Goal: Task Accomplishment & Management: Manage account settings

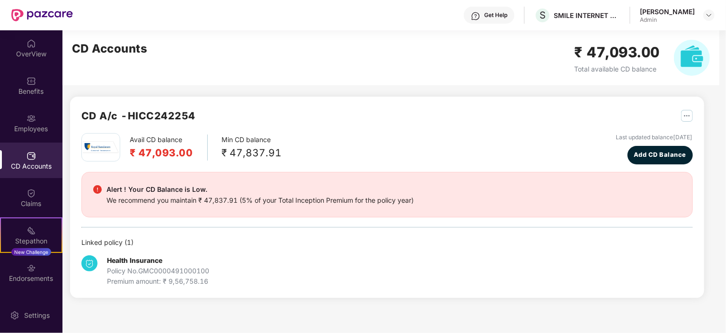
scroll to position [32, 0]
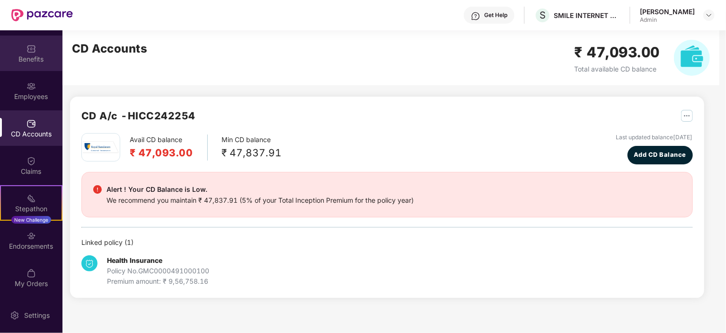
click at [34, 53] on div "Benefits" at bounding box center [31, 54] width 63 height 36
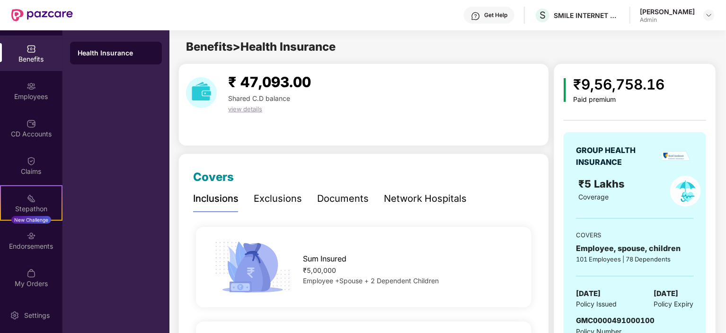
click at [35, 12] on img at bounding box center [42, 15] width 62 height 12
click at [12, 13] on img at bounding box center [42, 15] width 62 height 12
click at [28, 126] on img at bounding box center [31, 123] width 9 height 9
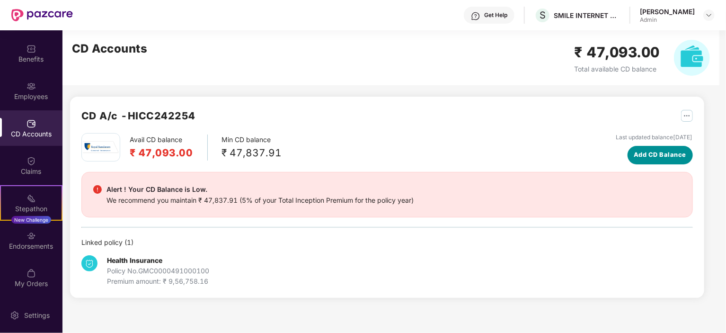
click at [654, 155] on span "Add CD Balance" at bounding box center [660, 154] width 53 height 9
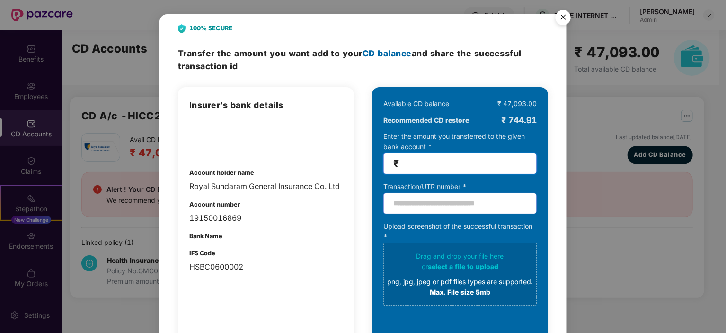
click at [430, 167] on input "number" at bounding box center [464, 163] width 126 height 11
type input "******"
paste input "**********"
type input "**********"
click at [468, 284] on div "png, jpg, jpeg or pdf files types are supported." at bounding box center [460, 282] width 146 height 10
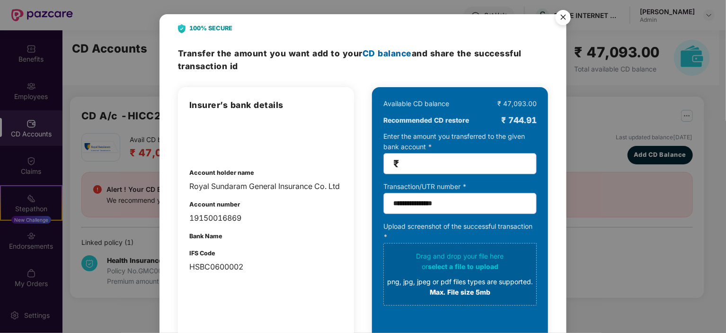
click at [458, 272] on div "or select a file to upload" at bounding box center [460, 266] width 146 height 10
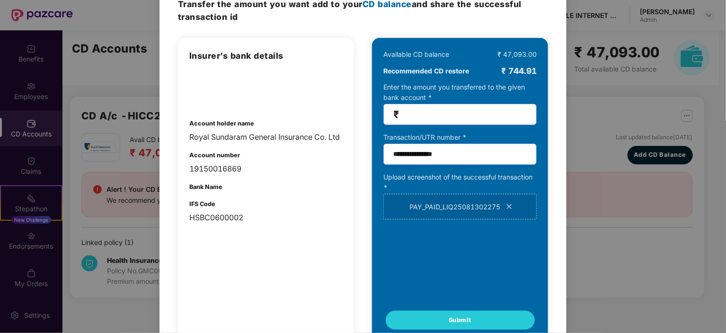
scroll to position [80, 0]
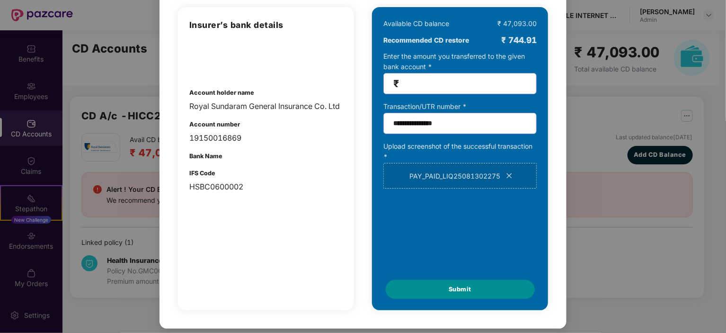
click at [460, 294] on button "Submit" at bounding box center [460, 289] width 149 height 19
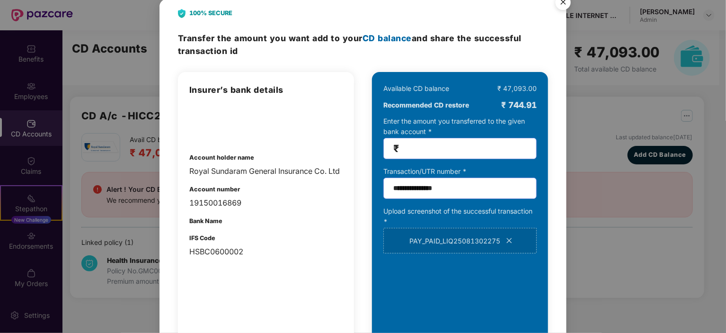
scroll to position [0, 0]
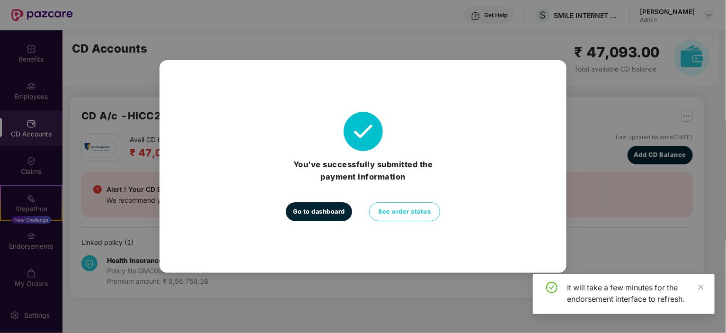
click at [319, 215] on span "Go to dashboard" at bounding box center [319, 211] width 52 height 9
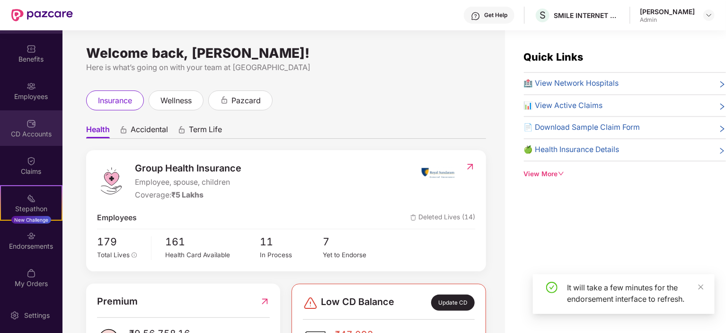
click at [32, 113] on div "CD Accounts" at bounding box center [31, 128] width 63 height 36
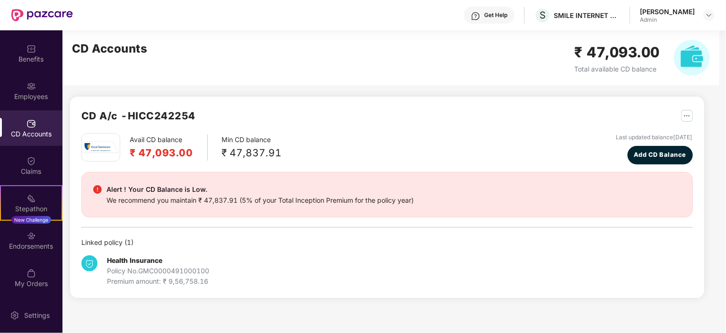
click at [32, 123] on img at bounding box center [31, 123] width 9 height 9
click at [689, 113] on img "button" at bounding box center [687, 116] width 12 height 12
click at [523, 205] on div "Alert ! Your CD Balance is Low. We recommend you maintain ₹ 47,837.91 (5% of yo…" at bounding box center [387, 195] width 588 height 22
click at [664, 152] on span "Add CD Balance" at bounding box center [660, 154] width 53 height 9
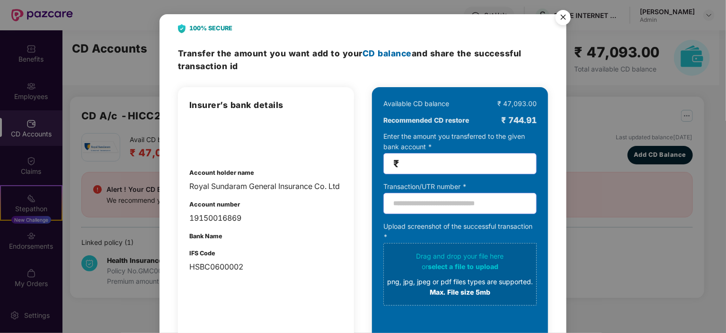
click at [567, 5] on div "100% SECURE Transfer the amount you want add to your CD balance and share the s…" at bounding box center [363, 166] width 726 height 333
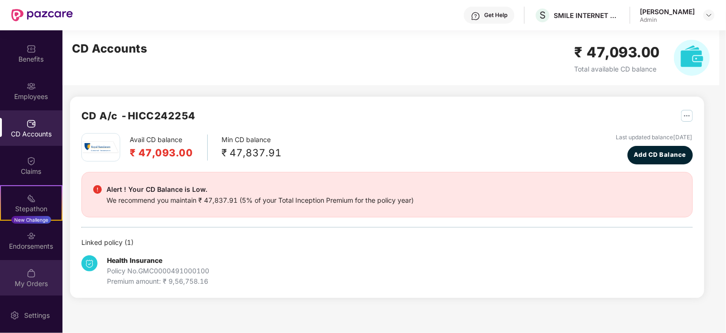
click at [30, 278] on img at bounding box center [31, 273] width 9 height 9
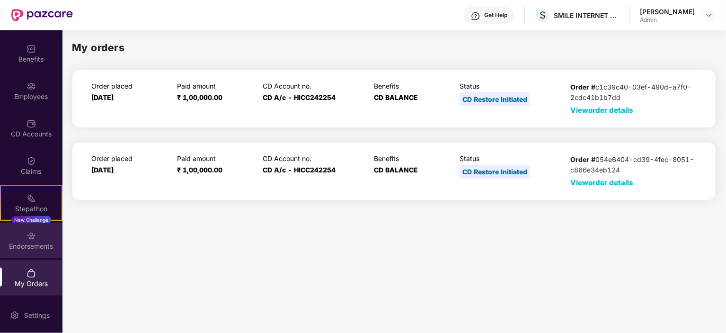
click at [35, 243] on div "Endorsements" at bounding box center [31, 246] width 63 height 9
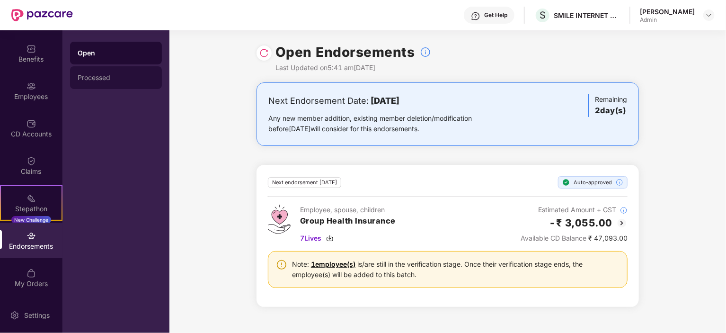
click at [107, 76] on div "Processed" at bounding box center [116, 78] width 77 height 8
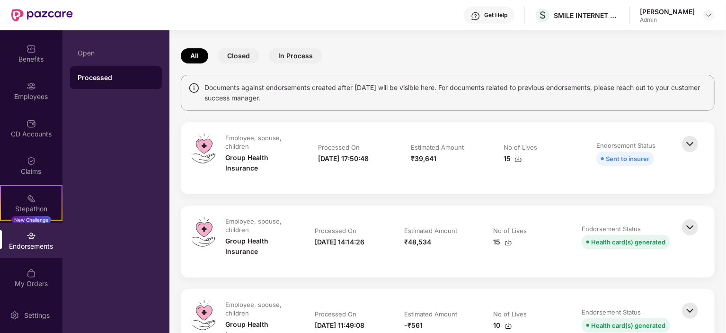
scroll to position [47, 0]
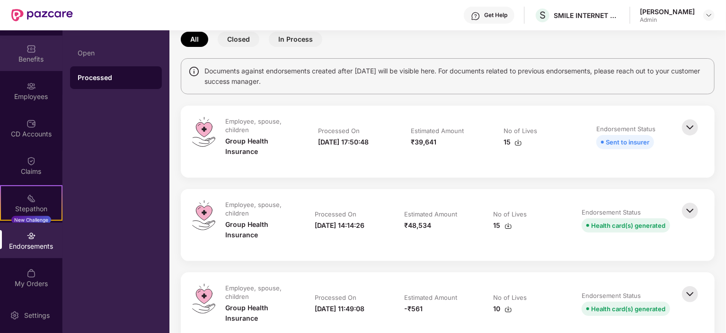
click at [36, 58] on div "Benefits" at bounding box center [31, 58] width 63 height 9
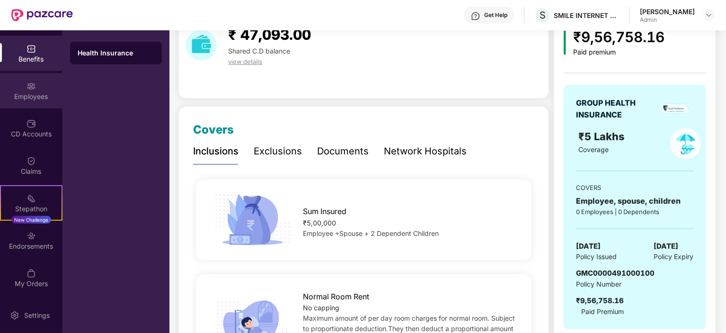
click at [35, 92] on div "Employees" at bounding box center [31, 96] width 63 height 9
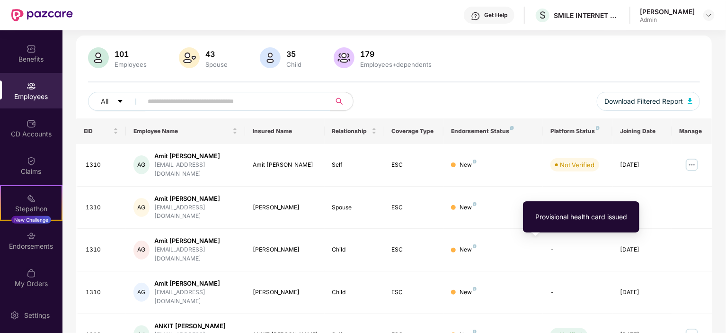
scroll to position [0, 0]
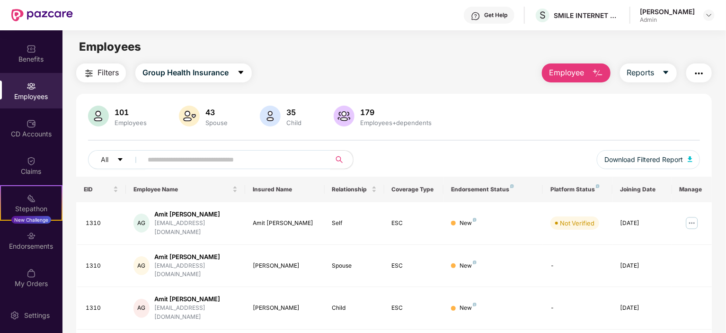
click at [284, 157] on input "text" at bounding box center [233, 159] width 170 height 14
type input "*******"
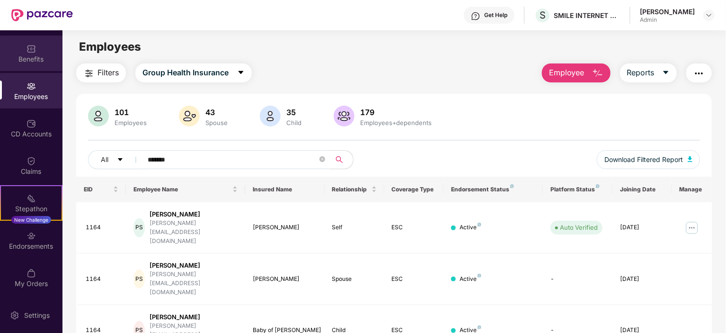
click at [21, 51] on div "Benefits" at bounding box center [31, 54] width 63 height 36
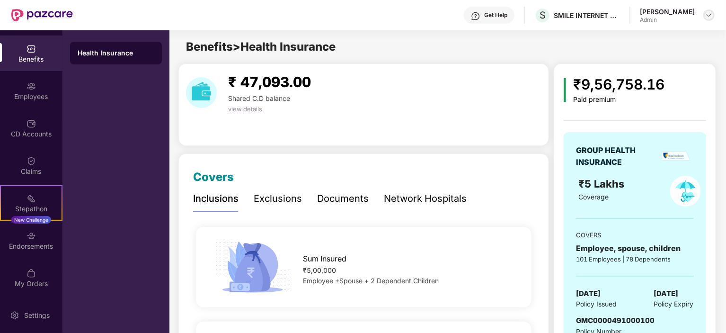
click at [707, 15] on img at bounding box center [710, 15] width 8 height 8
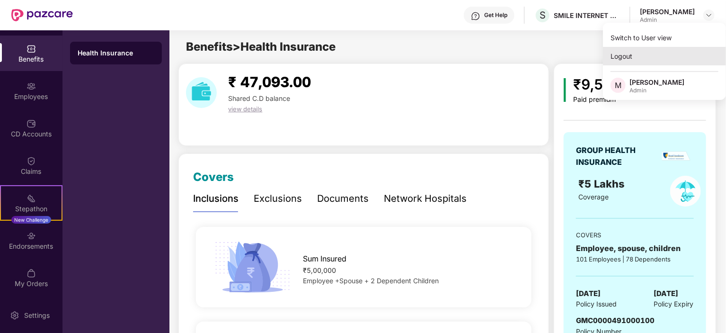
click at [626, 54] on div "Logout" at bounding box center [664, 56] width 123 height 18
